Goal: Task Accomplishment & Management: Complete application form

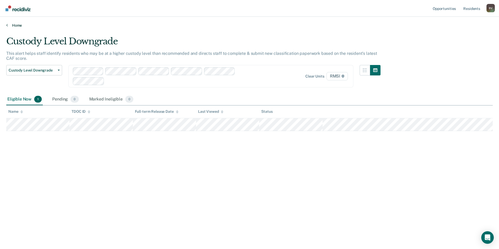
click at [7, 26] on icon at bounding box center [7, 25] width 2 height 4
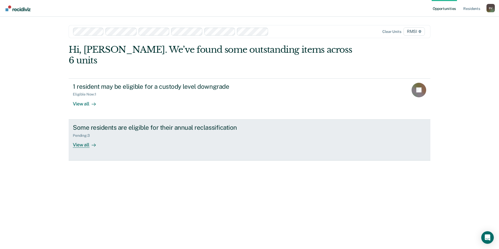
click at [80, 138] on div "View all" at bounding box center [87, 143] width 29 height 10
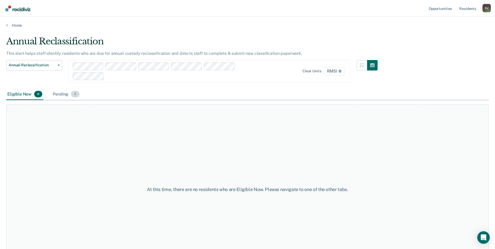
click at [74, 92] on span "3" at bounding box center [75, 94] width 8 height 7
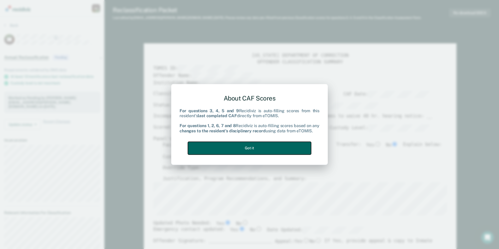
type textarea "x"
click at [267, 148] on button "Got it" at bounding box center [249, 148] width 123 height 13
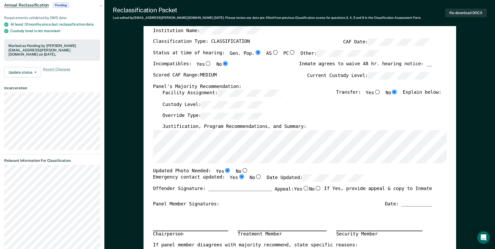
scroll to position [26, 0]
